Goal: Task Accomplishment & Management: Use online tool/utility

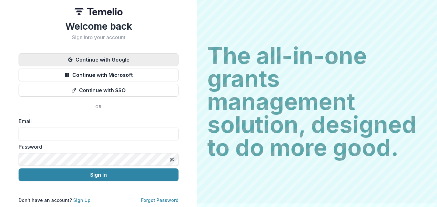
click at [123, 59] on button "Continue with Google" at bounding box center [99, 59] width 160 height 13
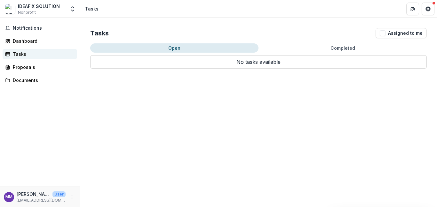
click at [20, 54] on div "Tasks" at bounding box center [42, 54] width 59 height 7
click at [326, 50] on button "Completed" at bounding box center [342, 47] width 168 height 9
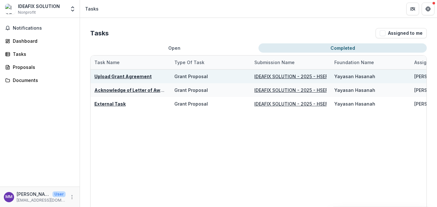
click at [139, 79] on div "Upload Grant Agreement" at bounding box center [122, 76] width 57 height 7
click at [137, 78] on u "Upload Grant Agreement" at bounding box center [122, 76] width 57 height 5
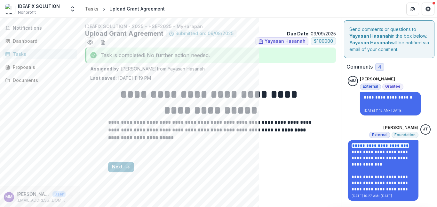
click at [375, 185] on link "**********" at bounding box center [380, 189] width 58 height 17
